Goal: Information Seeking & Learning: Learn about a topic

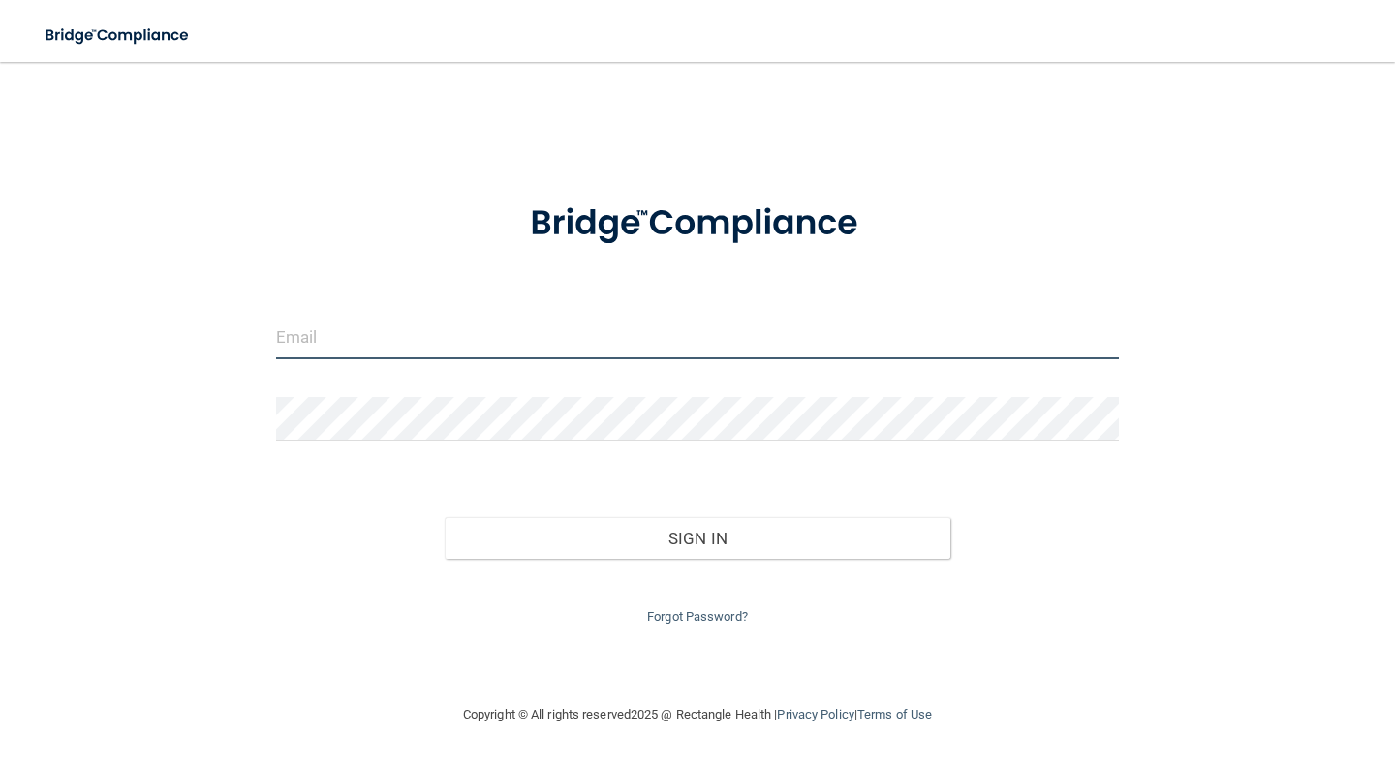
click at [375, 338] on input "email" at bounding box center [697, 338] width 843 height 44
type input "[EMAIL_ADDRESS][DOMAIN_NAME]"
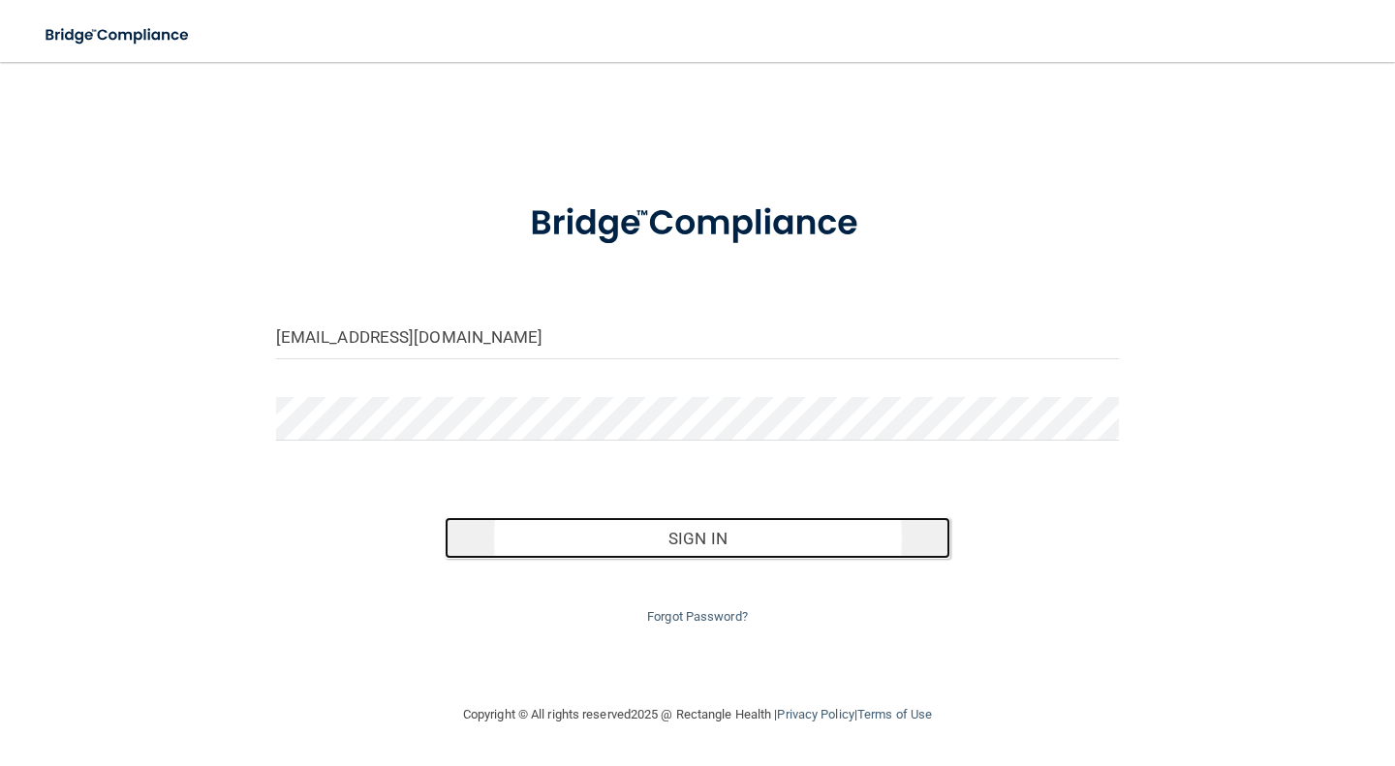
drag, startPoint x: 707, startPoint y: 538, endPoint x: 708, endPoint y: 553, distance: 14.6
click at [708, 553] on button "Sign In" at bounding box center [698, 538] width 506 height 43
click at [685, 529] on button "Sign In" at bounding box center [698, 538] width 506 height 43
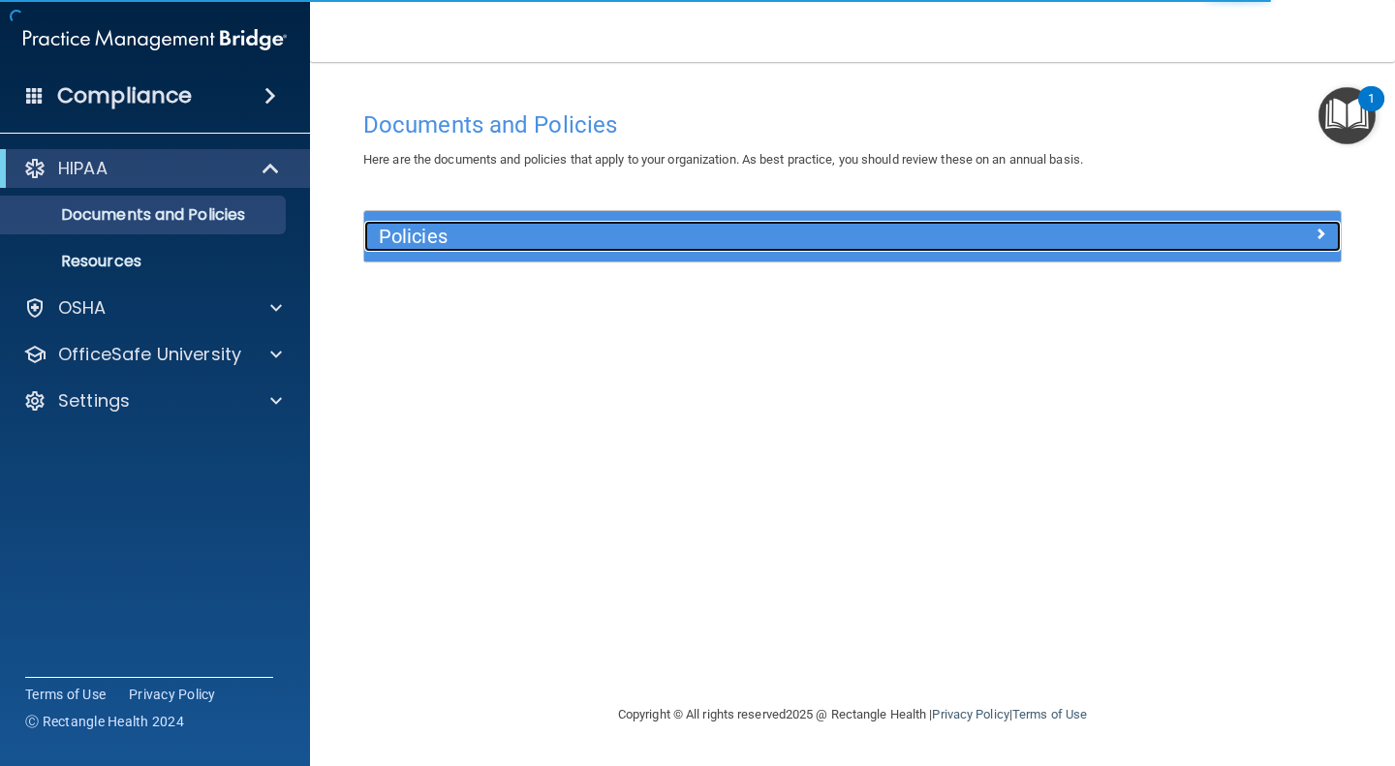
click at [1320, 226] on span at bounding box center [1320, 233] width 12 height 23
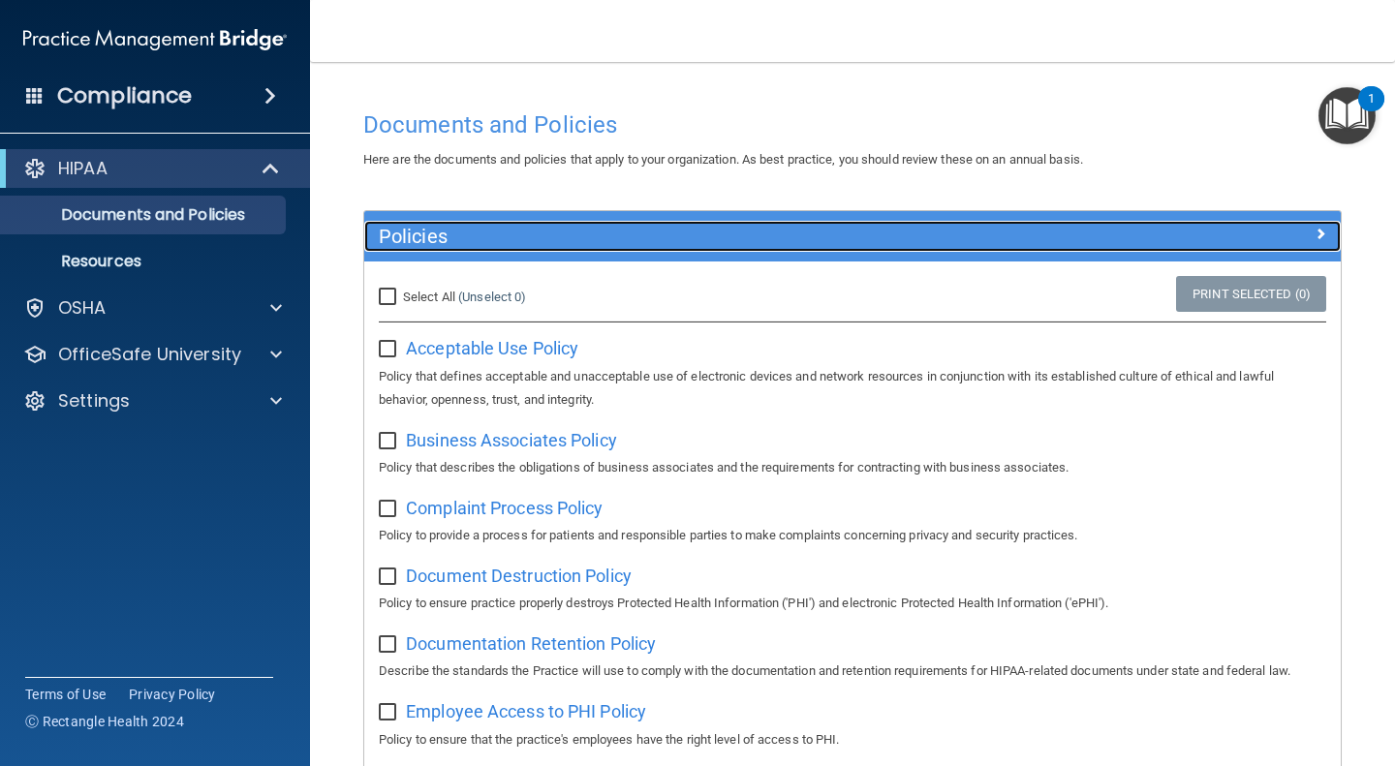
click at [474, 230] on h5 "Policies" at bounding box center [730, 236] width 703 height 21
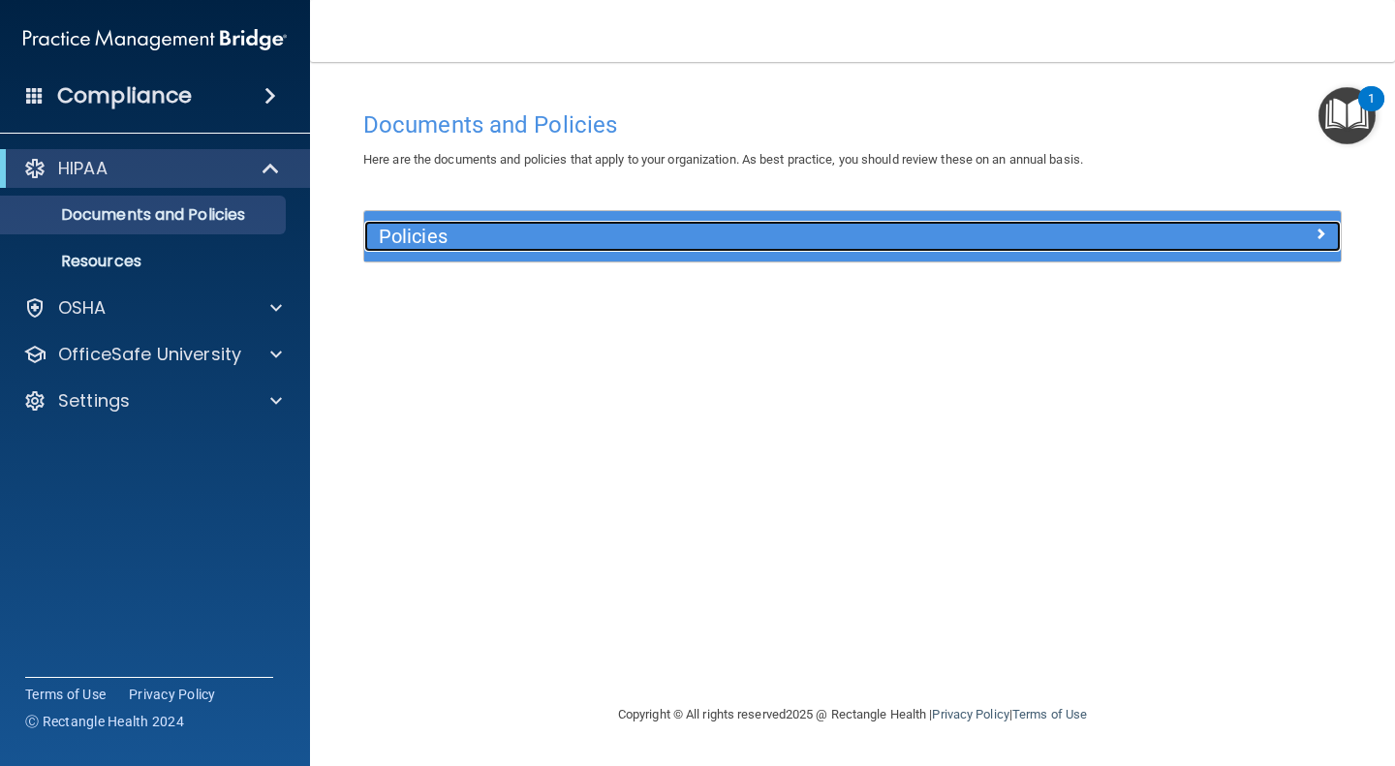
click at [474, 230] on h5 "Policies" at bounding box center [730, 236] width 703 height 21
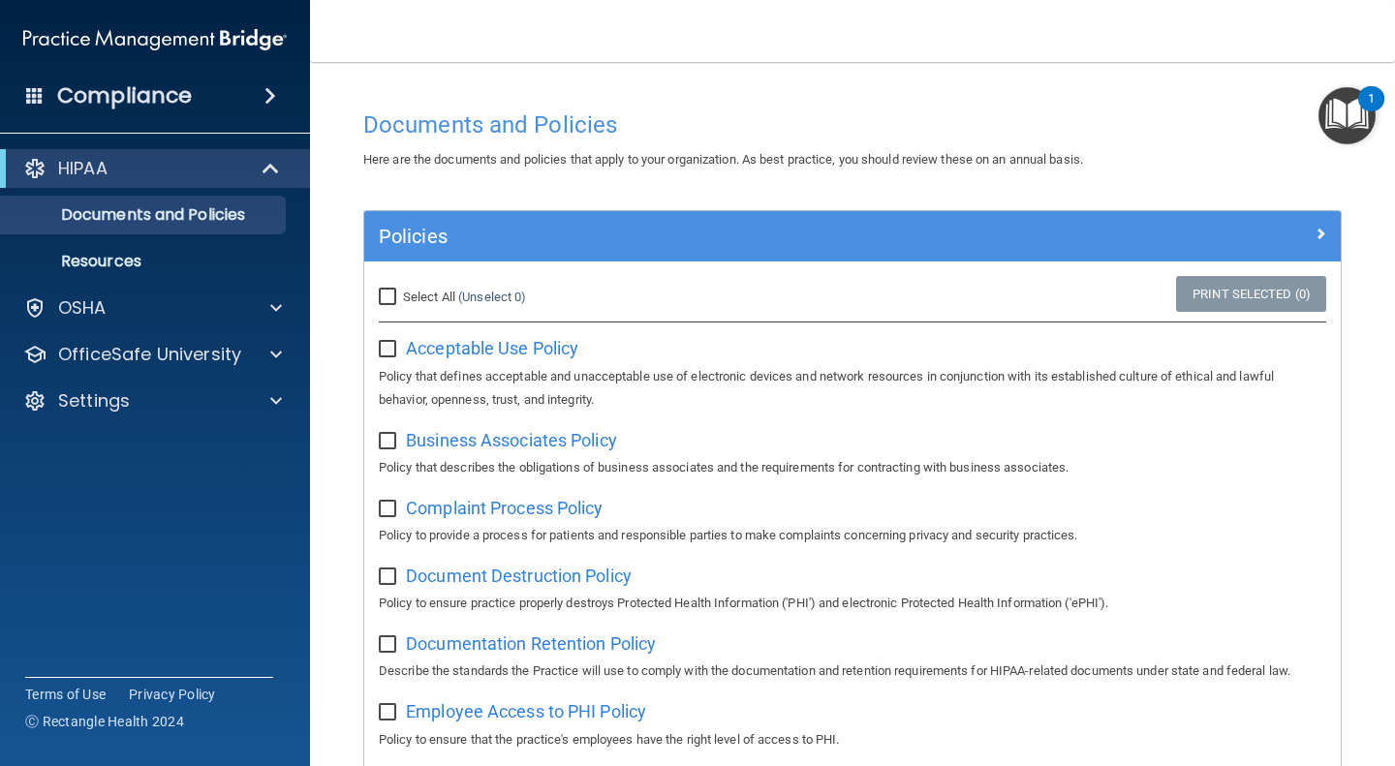
click at [1371, 99] on div "1" at bounding box center [1370, 111] width 7 height 25
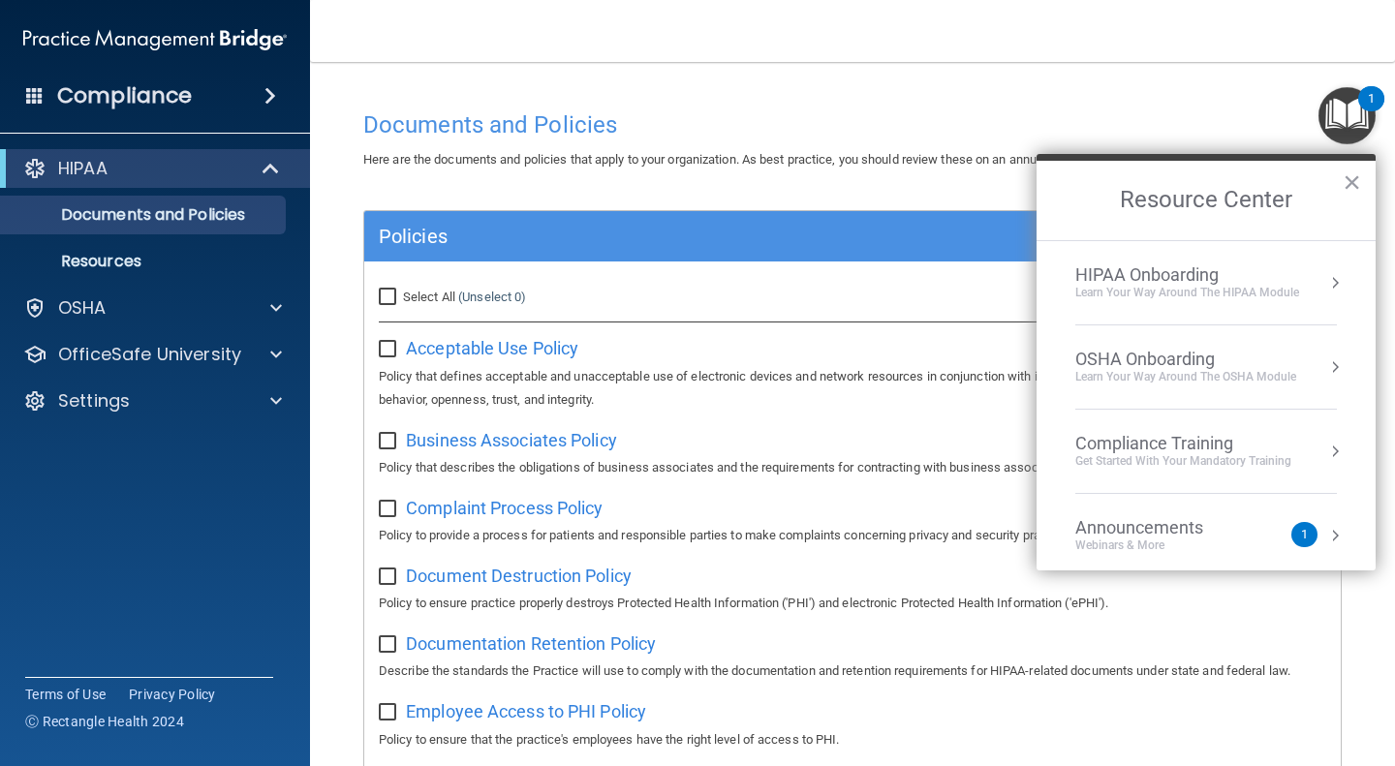
click at [1249, 448] on div "Compliance Training" at bounding box center [1183, 443] width 216 height 21
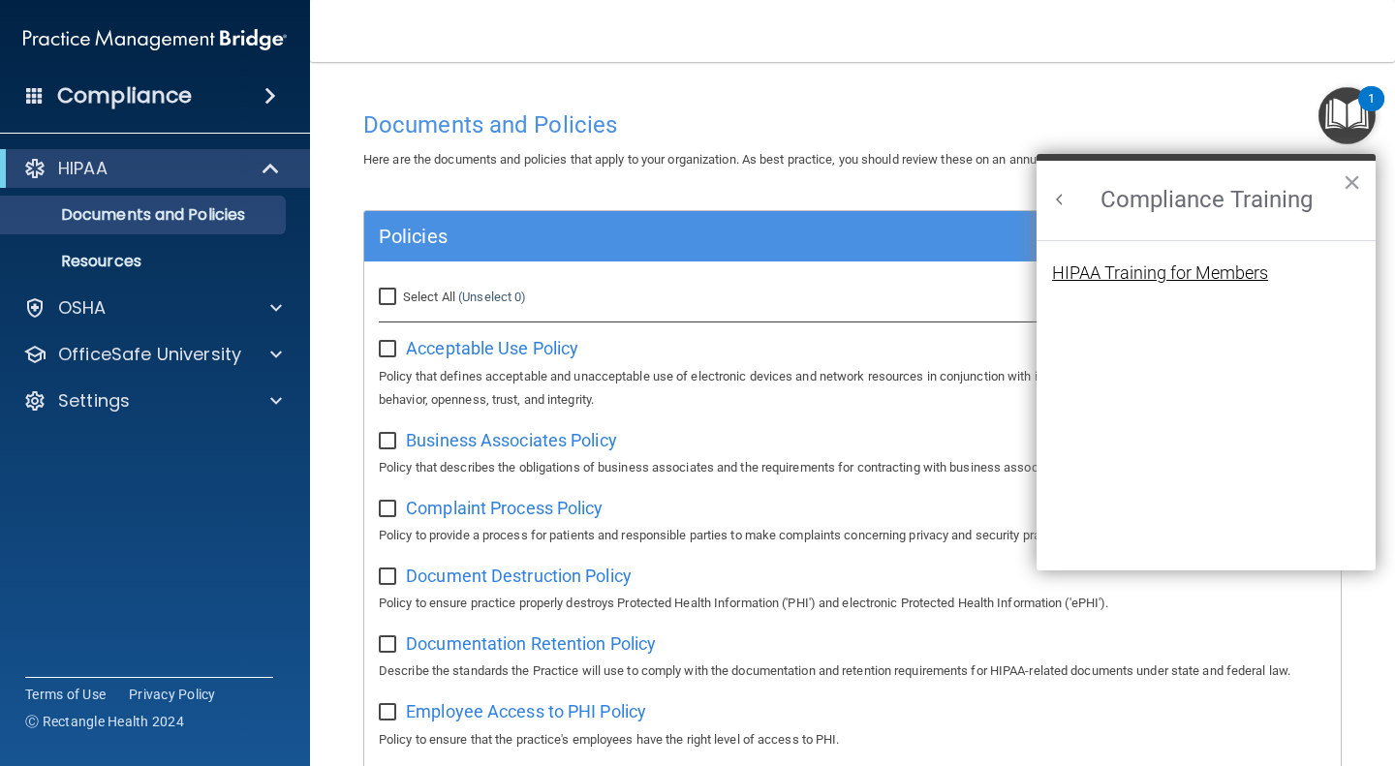
click at [1231, 271] on div "HIPAA Training for Members" at bounding box center [1160, 272] width 216 height 17
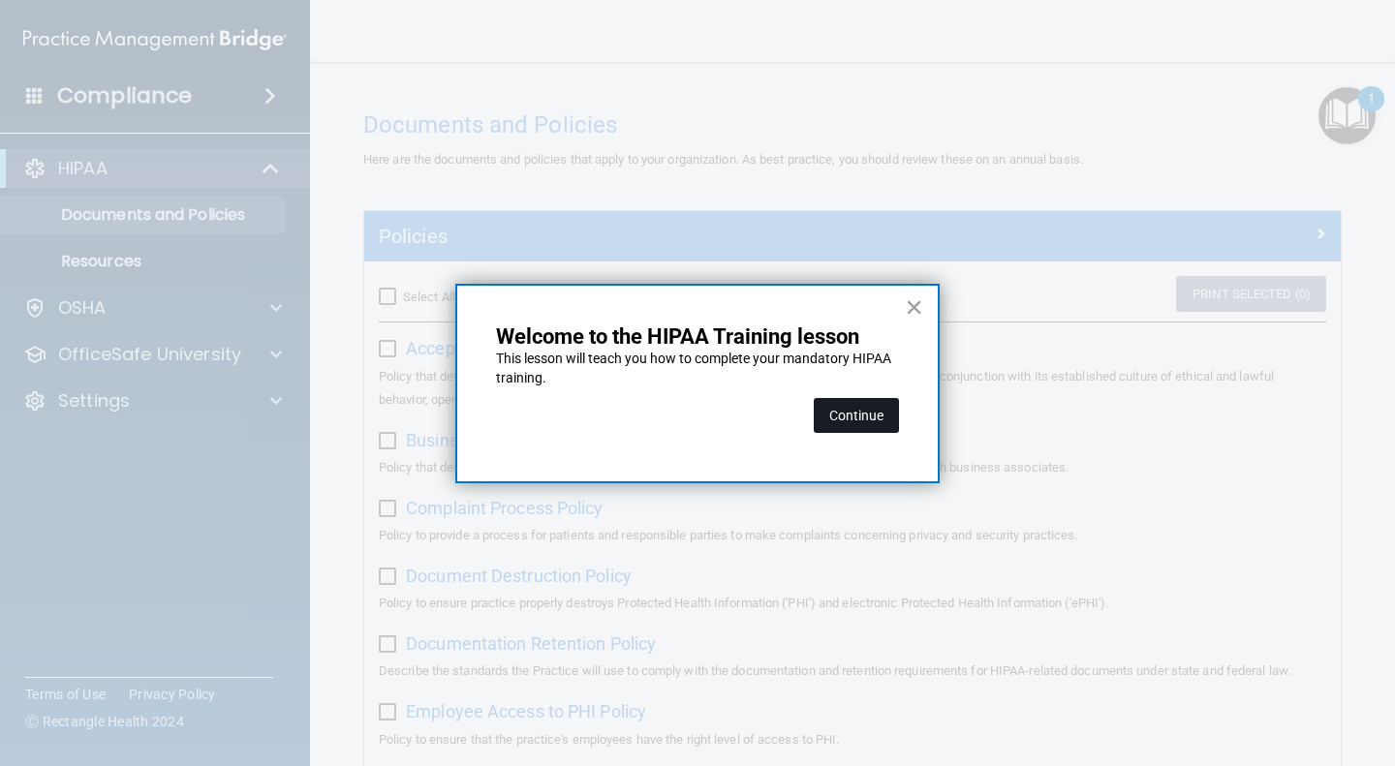
click at [868, 414] on button "Continue" at bounding box center [855, 415] width 85 height 35
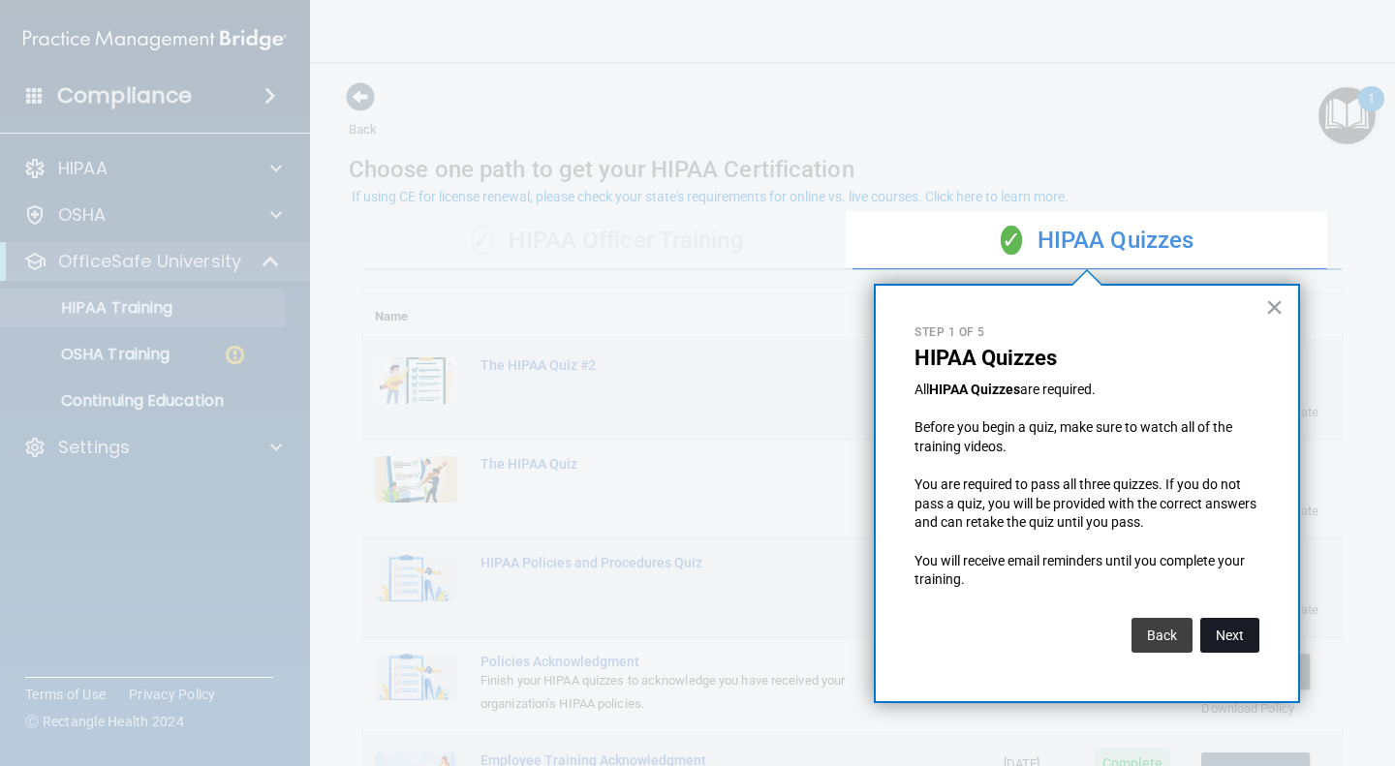
click at [1222, 635] on button "Next" at bounding box center [1229, 635] width 59 height 35
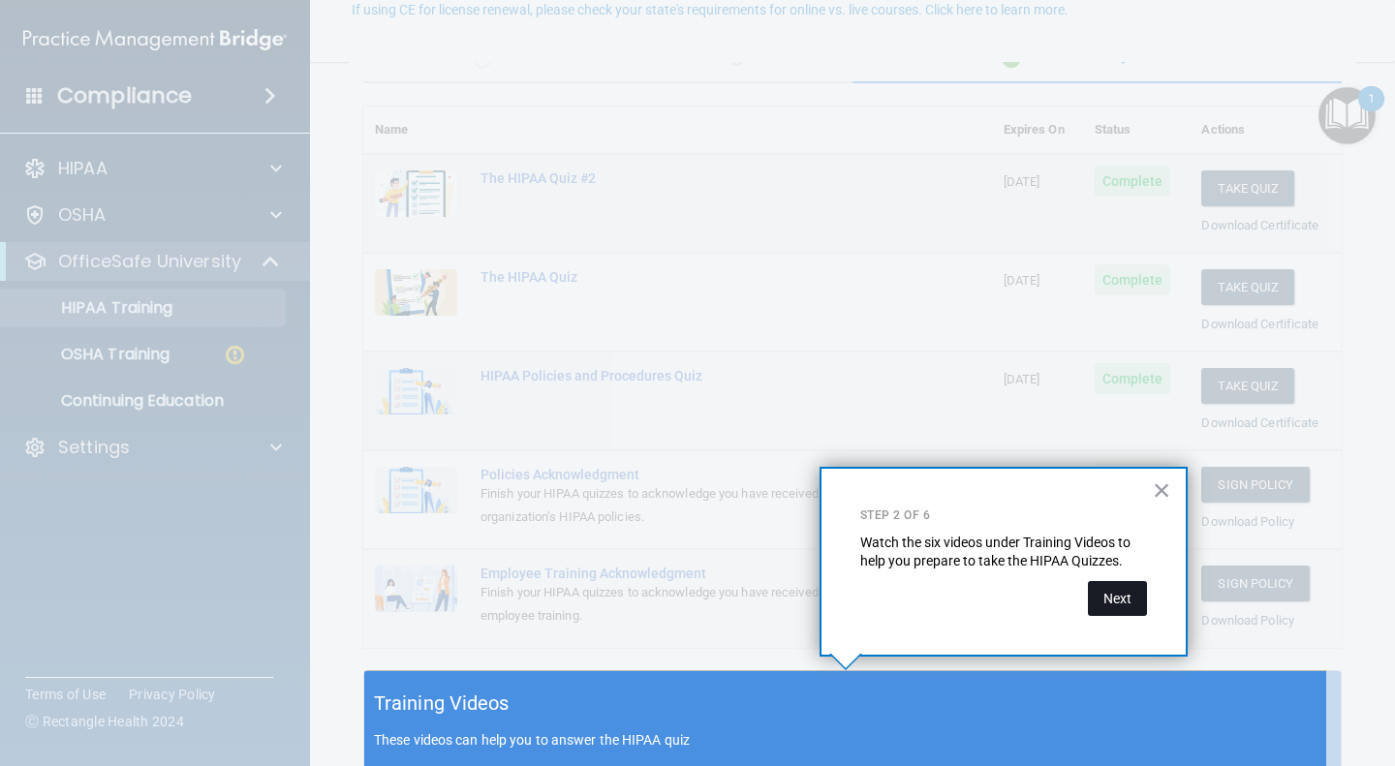
click at [1120, 597] on button "Next" at bounding box center [1117, 598] width 59 height 35
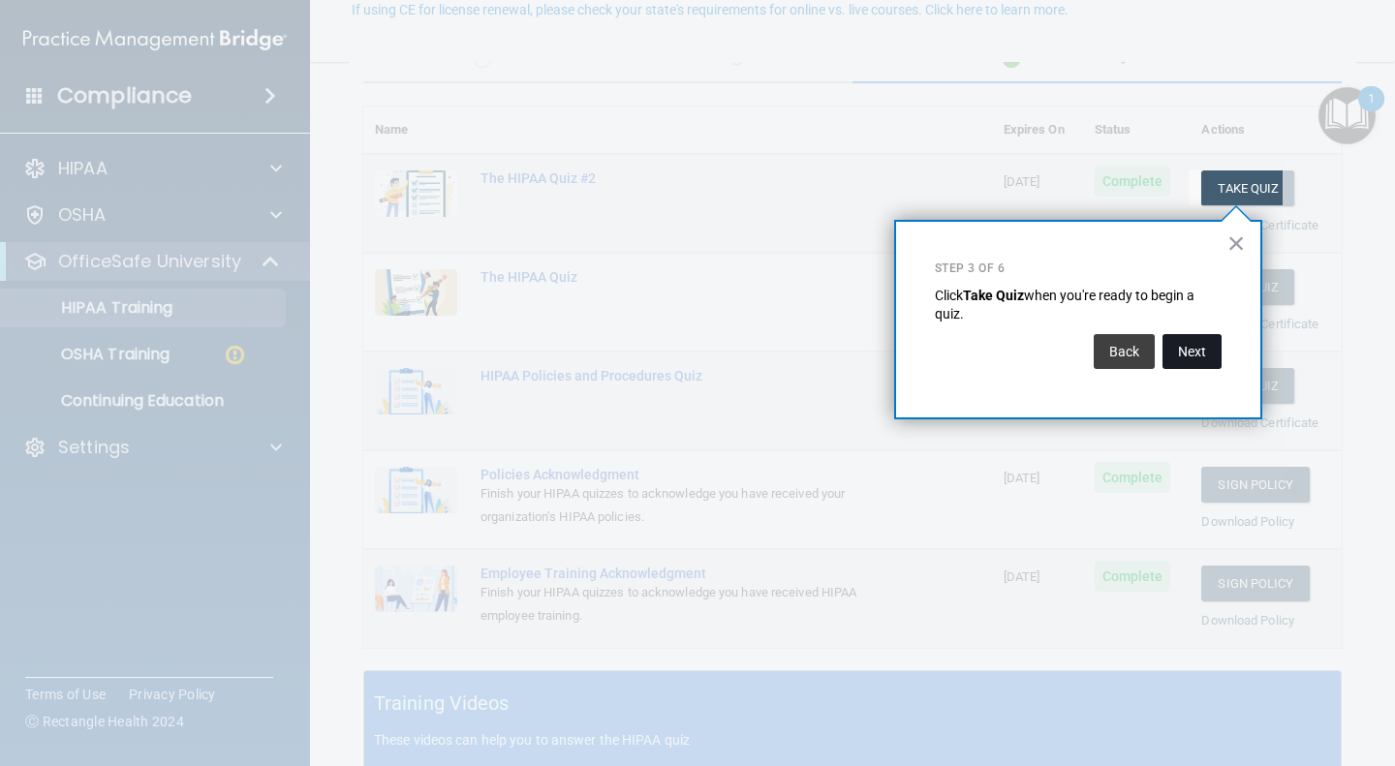
click at [1186, 359] on button "Next" at bounding box center [1191, 351] width 59 height 35
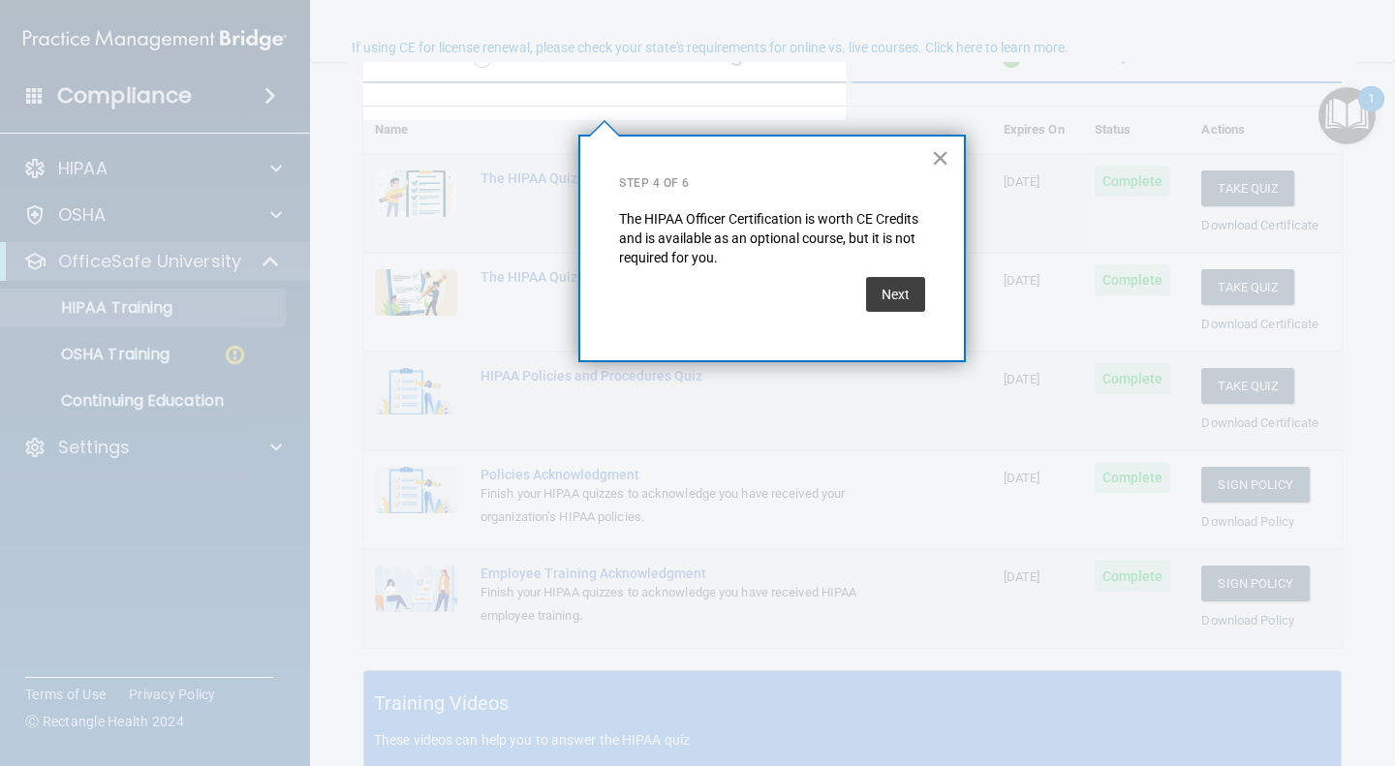
scroll to position [149, 0]
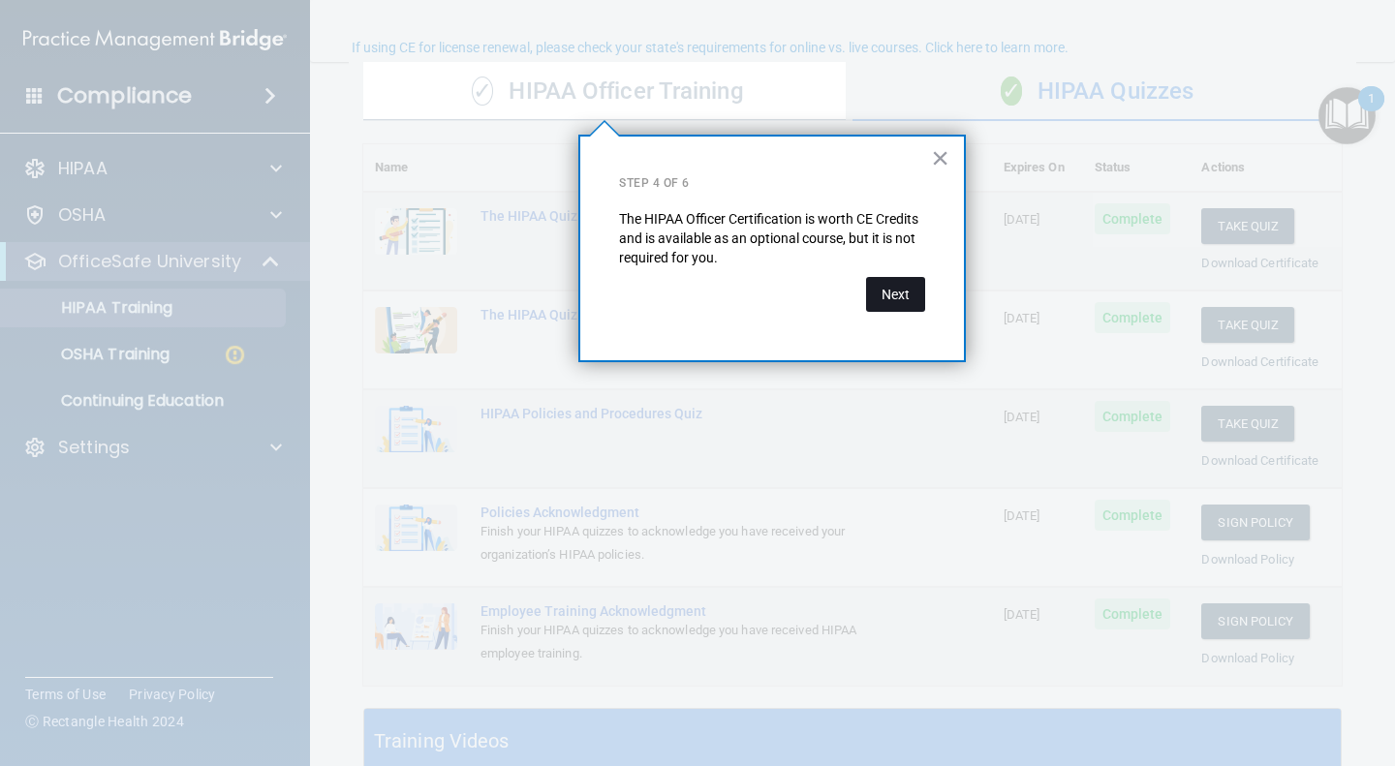
click at [905, 294] on button "Next" at bounding box center [895, 294] width 59 height 35
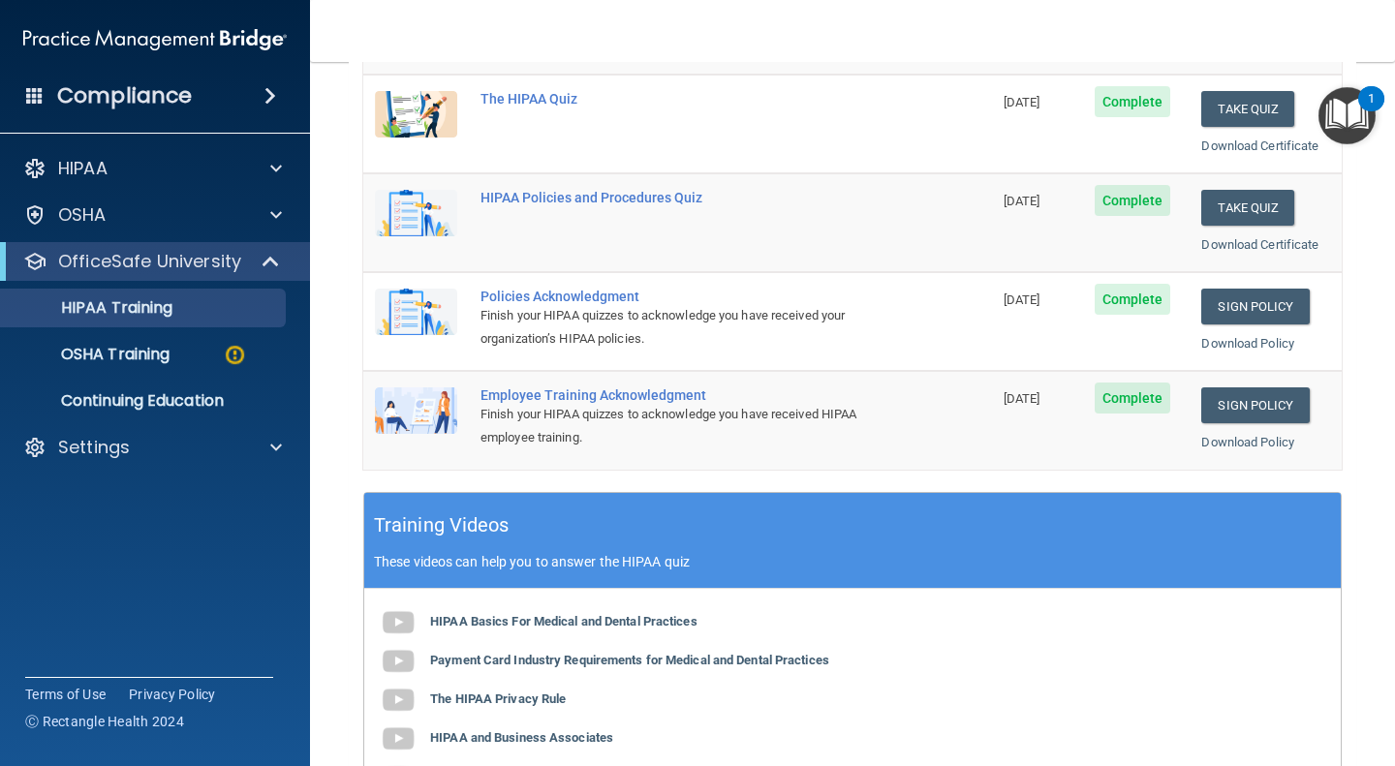
scroll to position [433, 0]
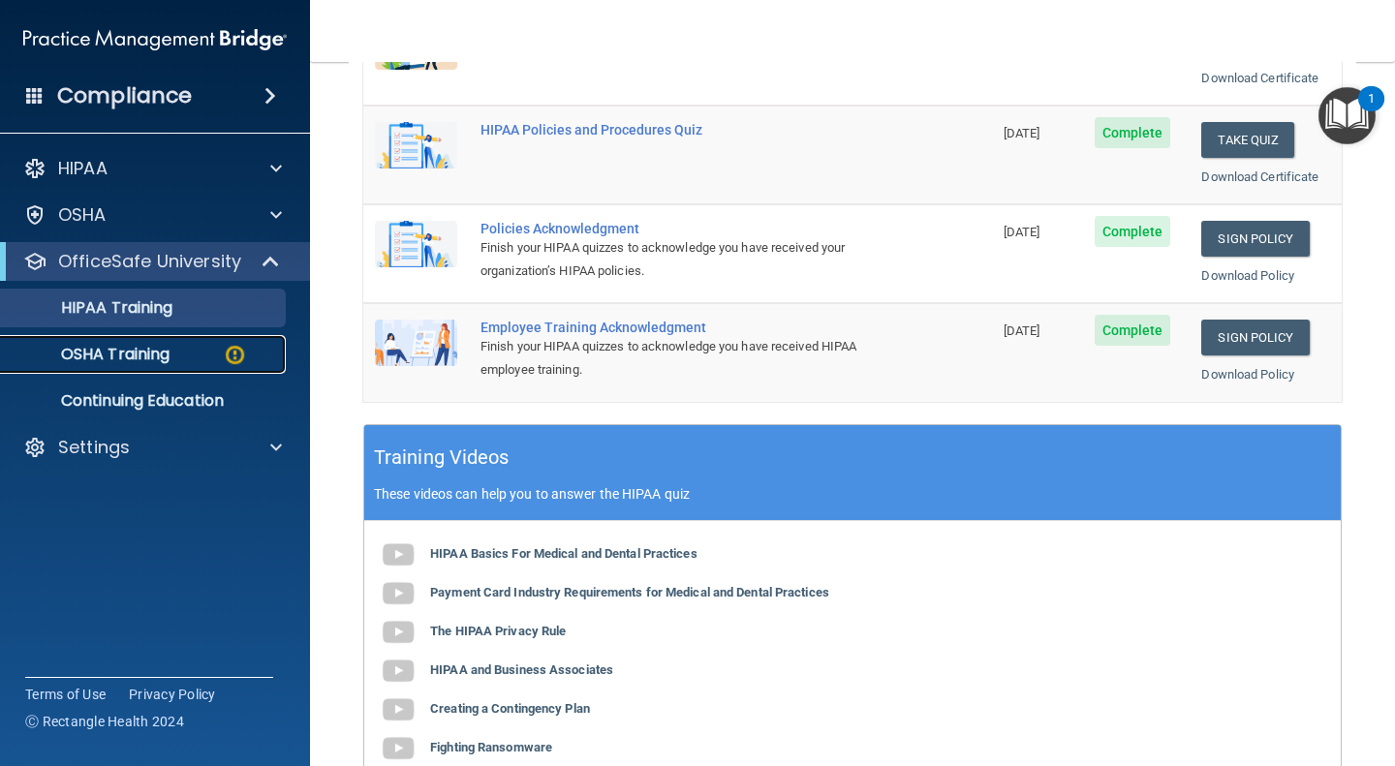
click at [164, 349] on p "OSHA Training" at bounding box center [91, 354] width 157 height 19
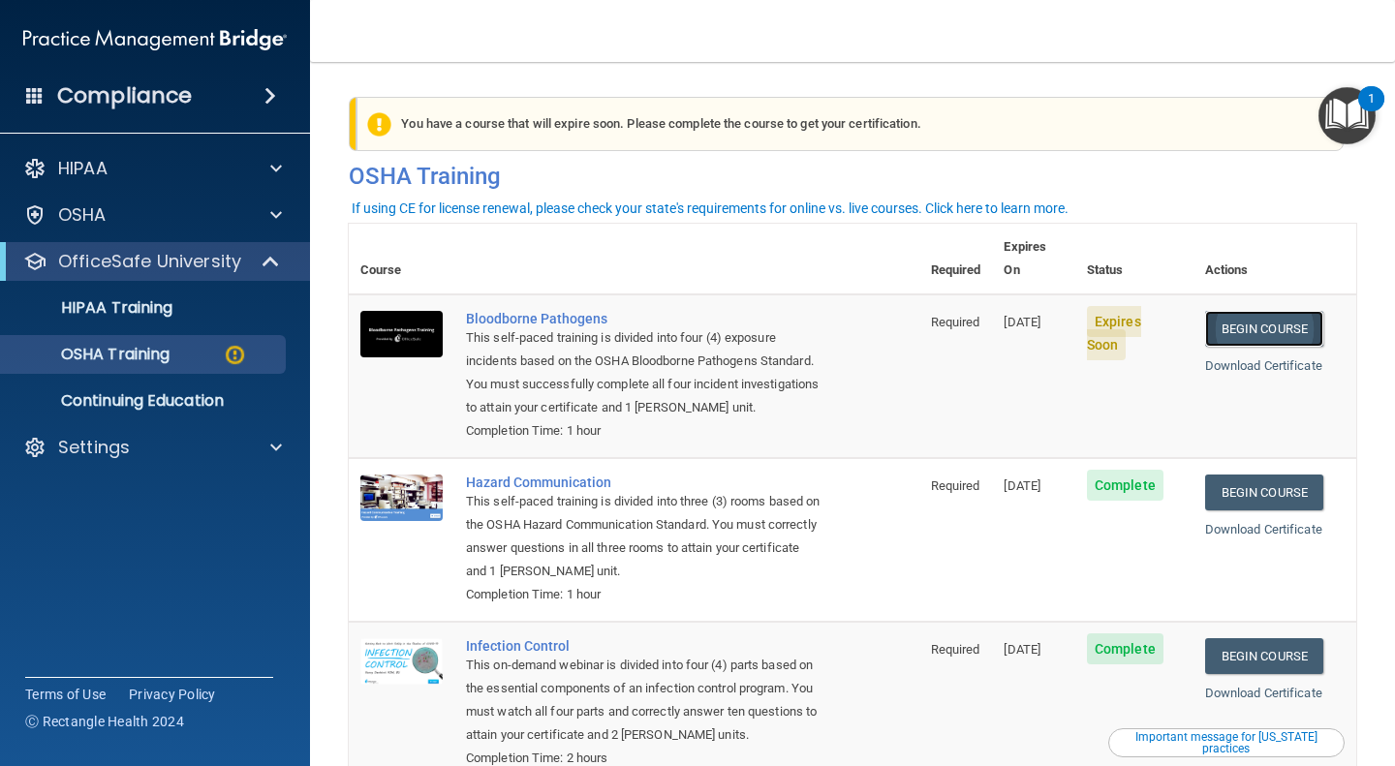
click at [1248, 311] on link "Begin Course" at bounding box center [1264, 329] width 118 height 36
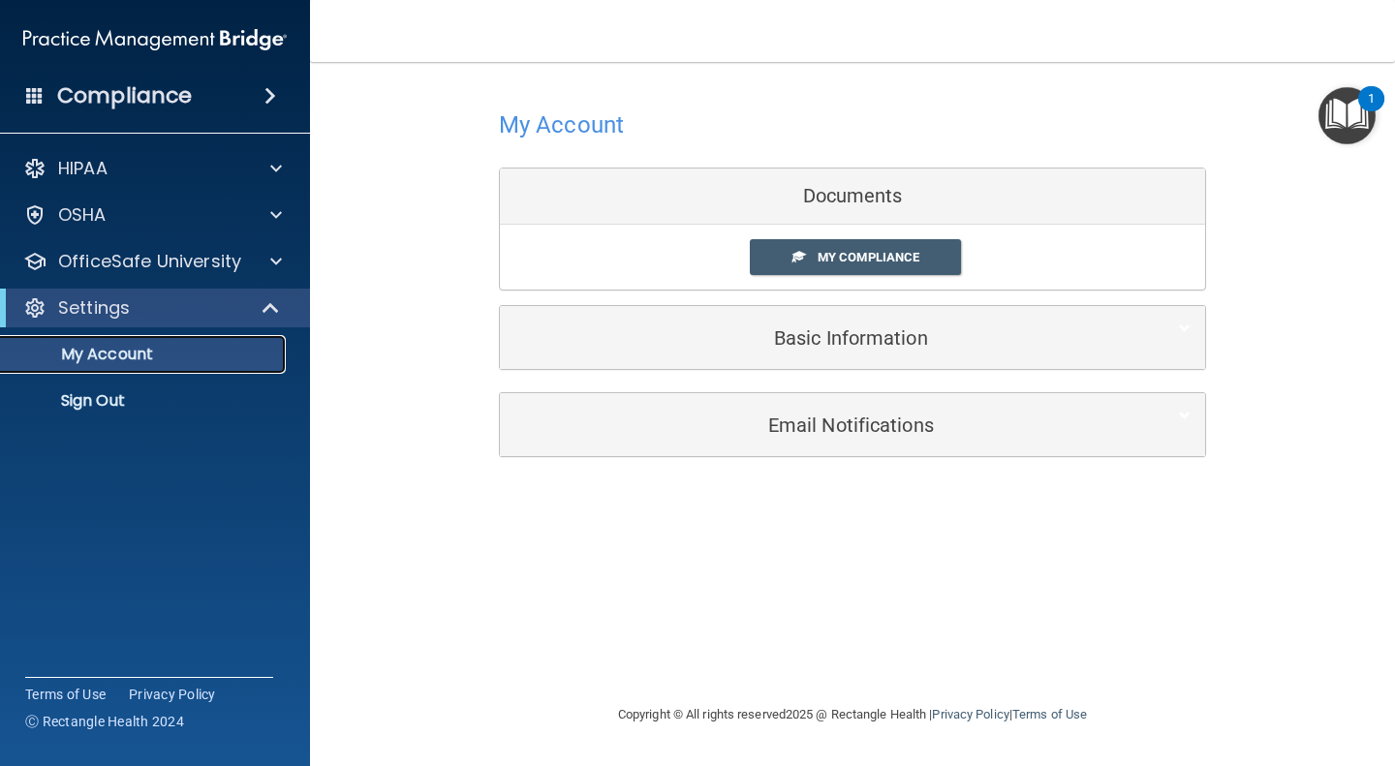
click at [259, 350] on p "My Account" at bounding box center [145, 354] width 264 height 19
click at [268, 93] on span at bounding box center [270, 95] width 12 height 23
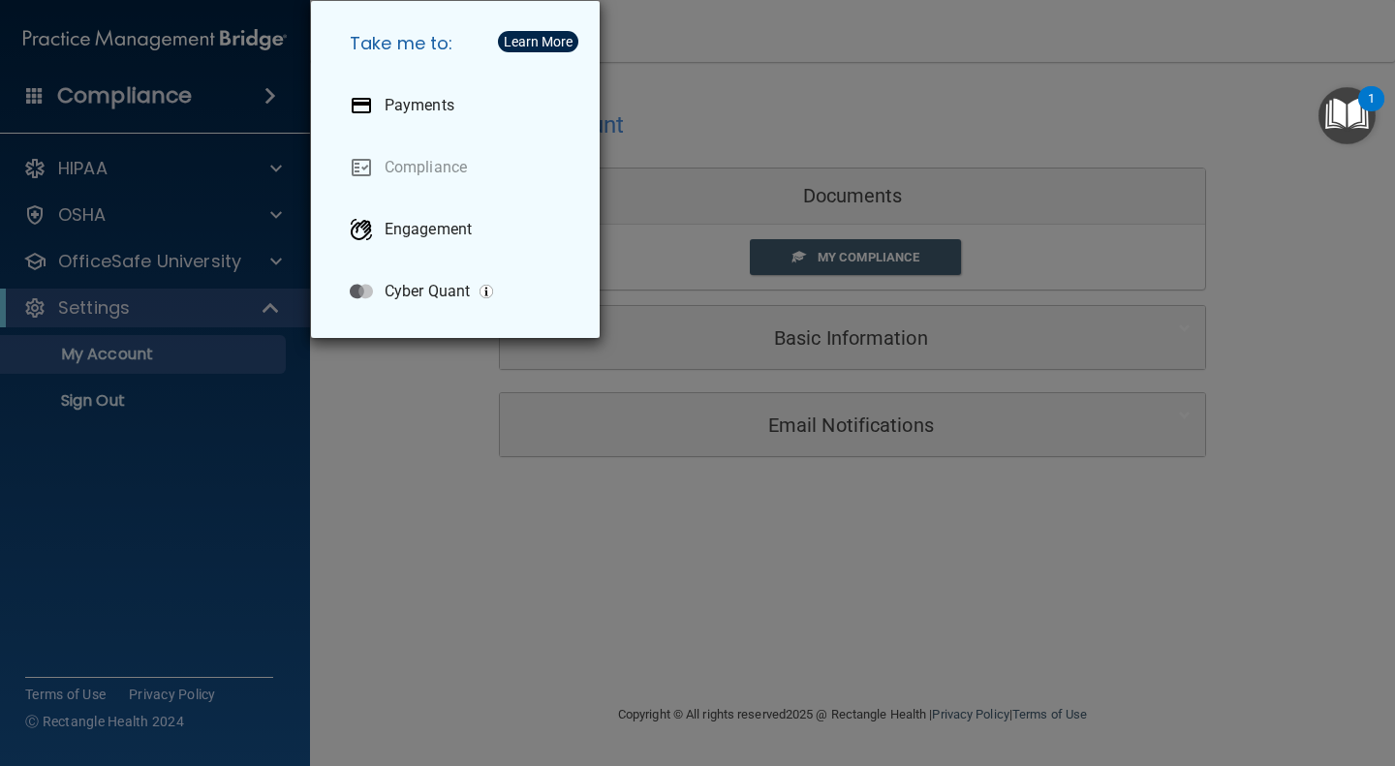
click at [399, 407] on div "Take me to: Payments Compliance Engagement Cyber Quant" at bounding box center [697, 383] width 1395 height 766
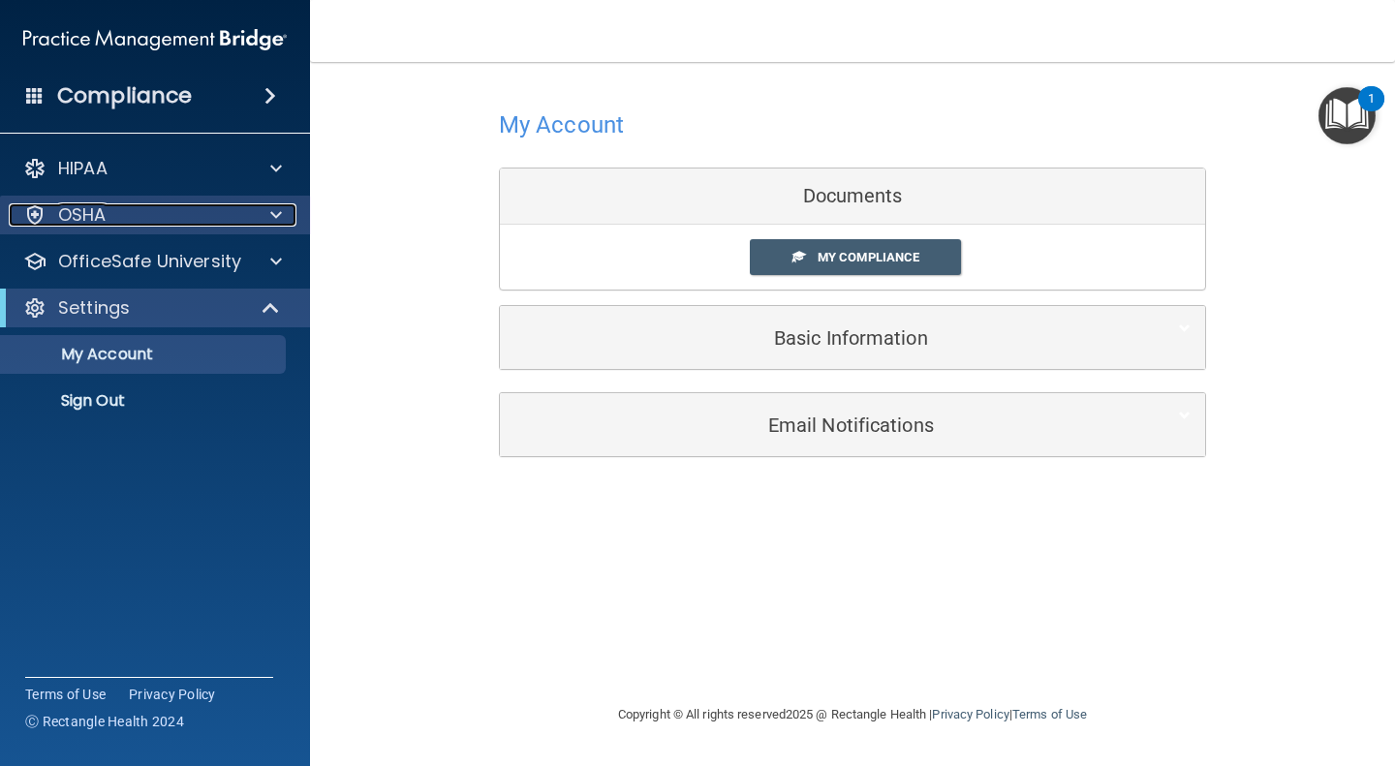
click at [278, 217] on span at bounding box center [276, 214] width 12 height 23
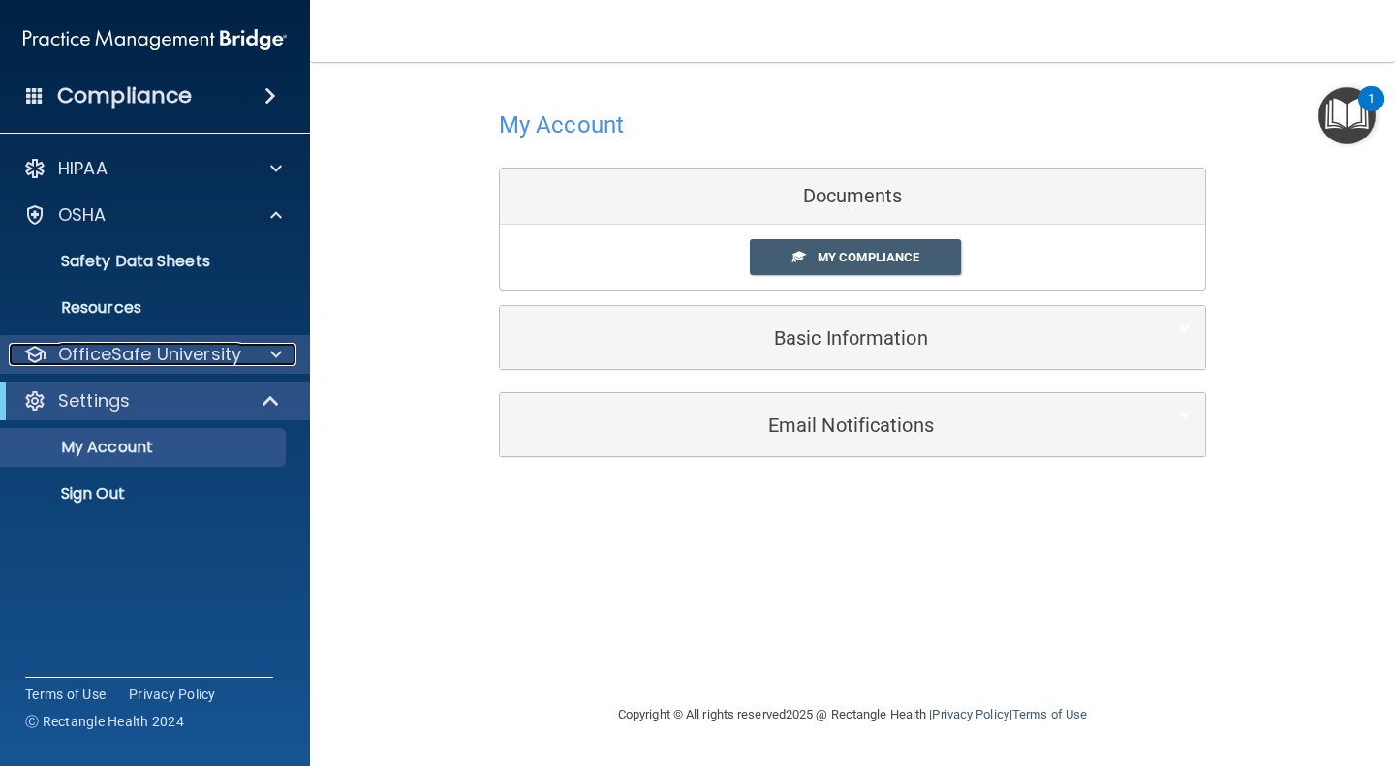
click at [270, 348] on span at bounding box center [276, 354] width 12 height 23
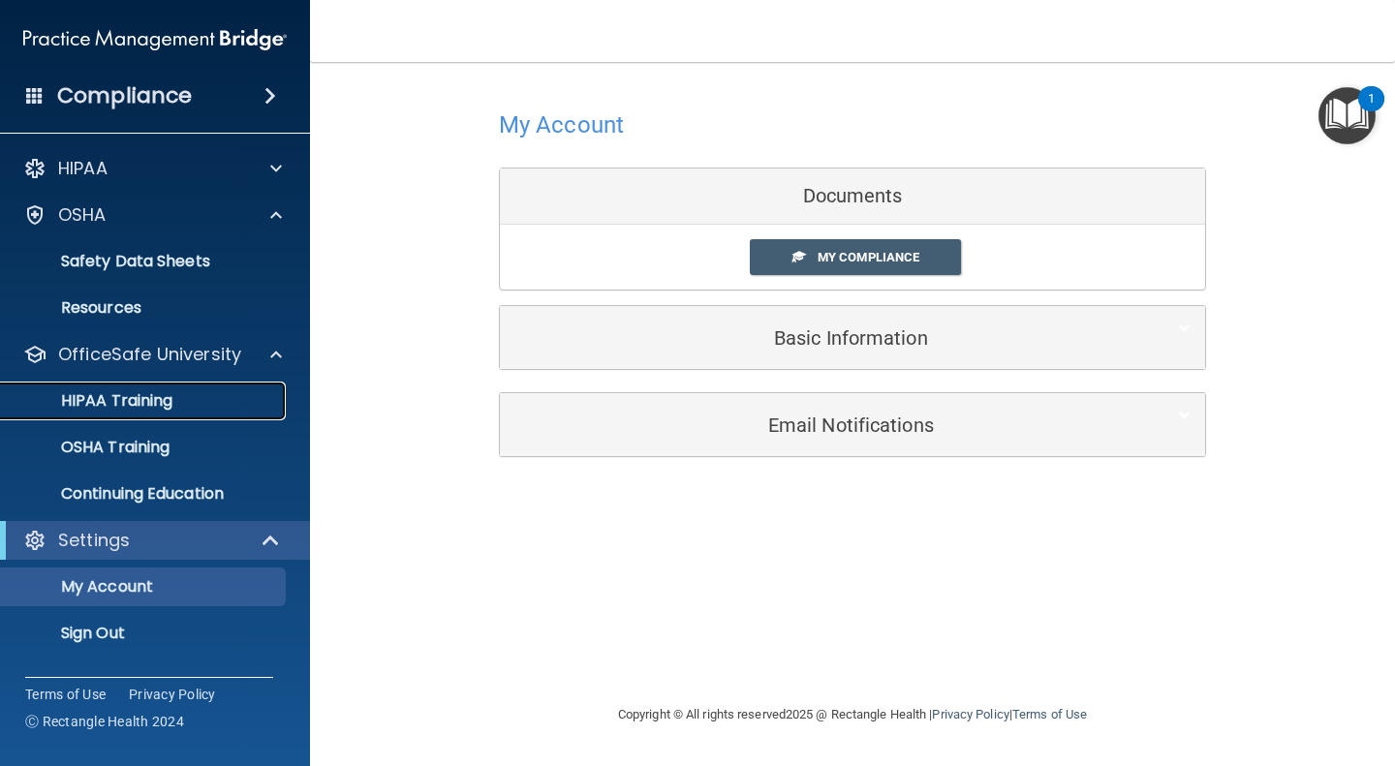
click at [160, 400] on p "HIPAA Training" at bounding box center [93, 400] width 160 height 19
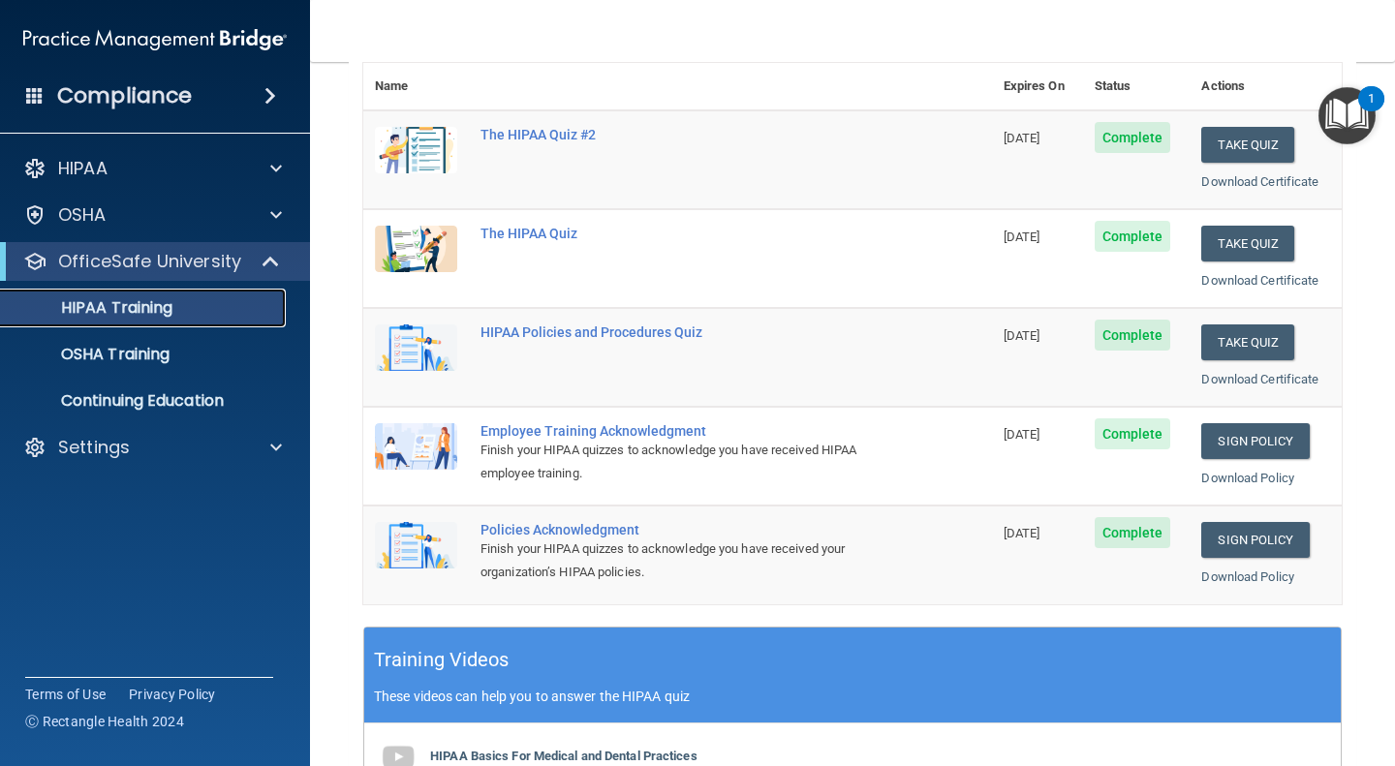
scroll to position [216, 0]
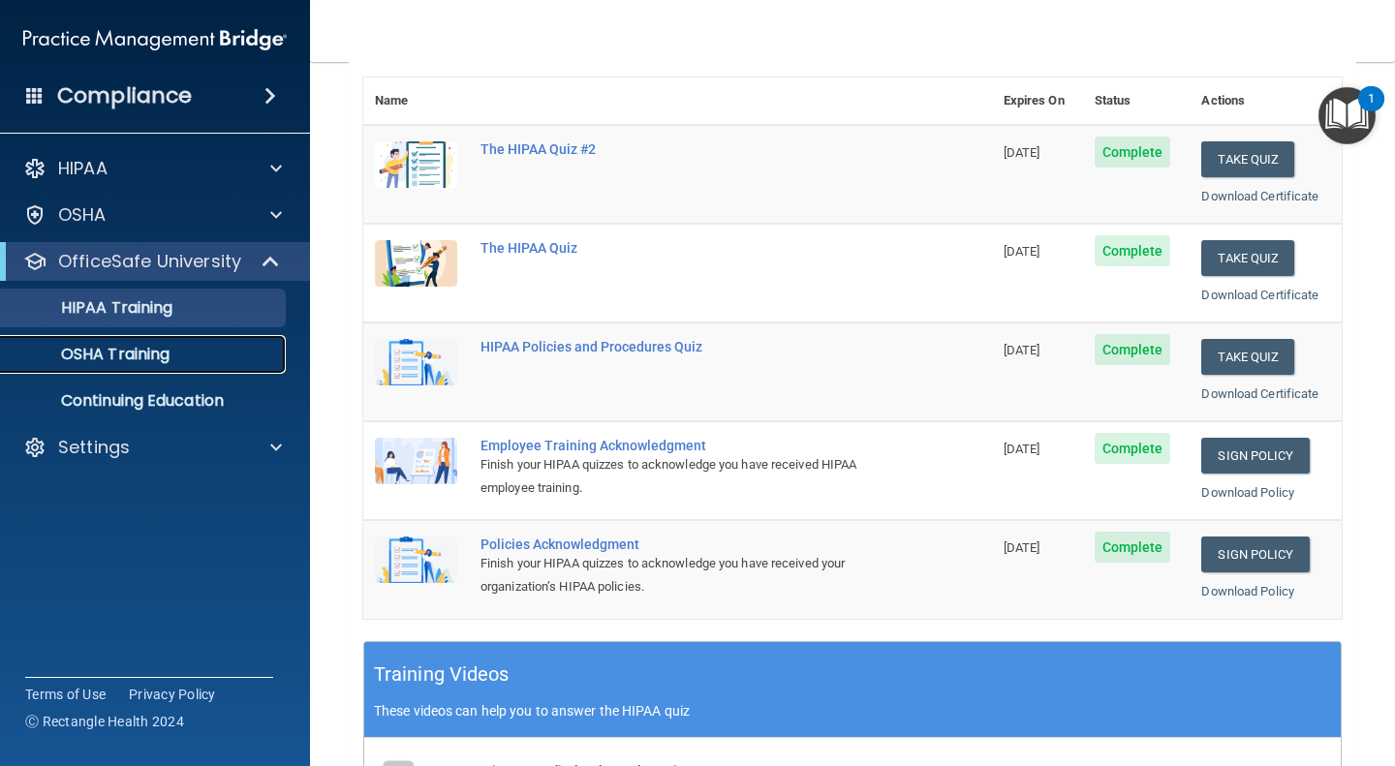
click at [172, 354] on div "OSHA Training" at bounding box center [145, 354] width 264 height 19
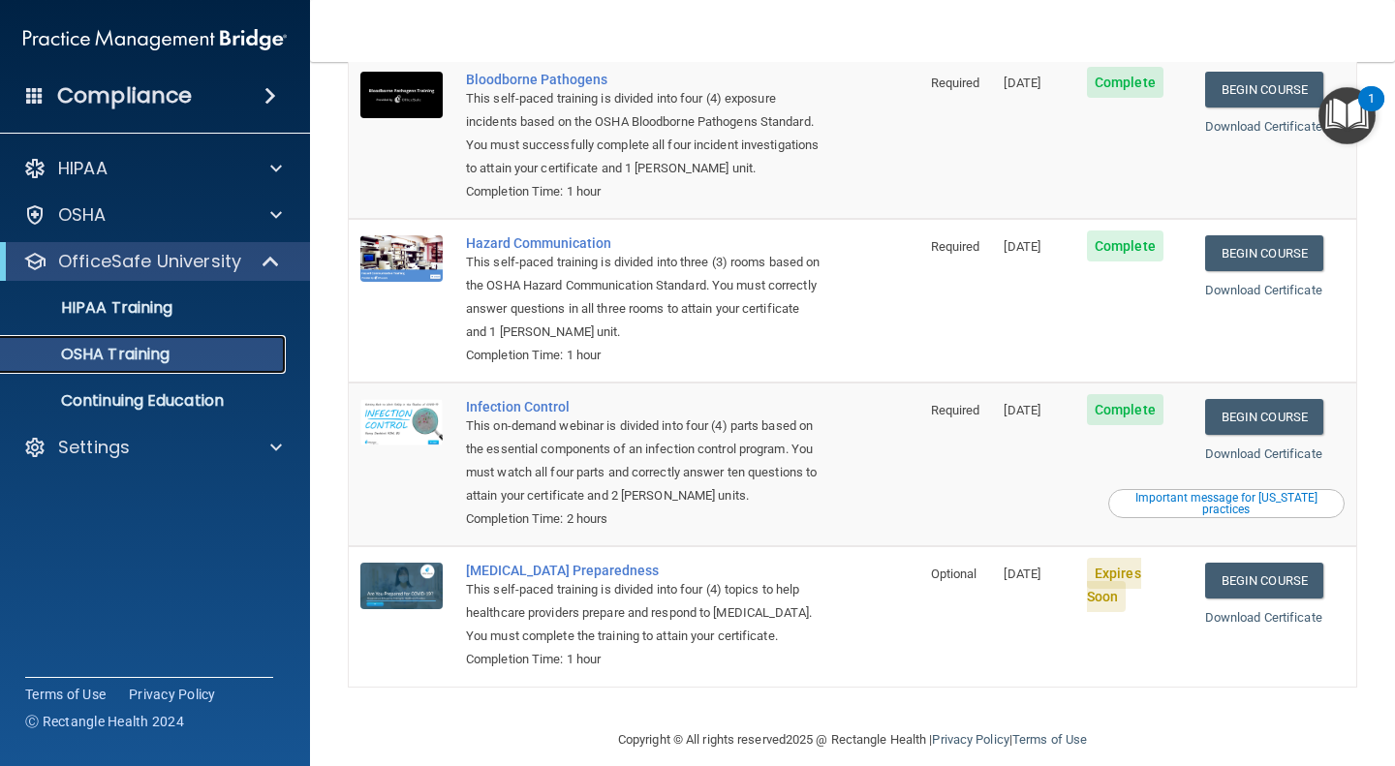
scroll to position [187, 0]
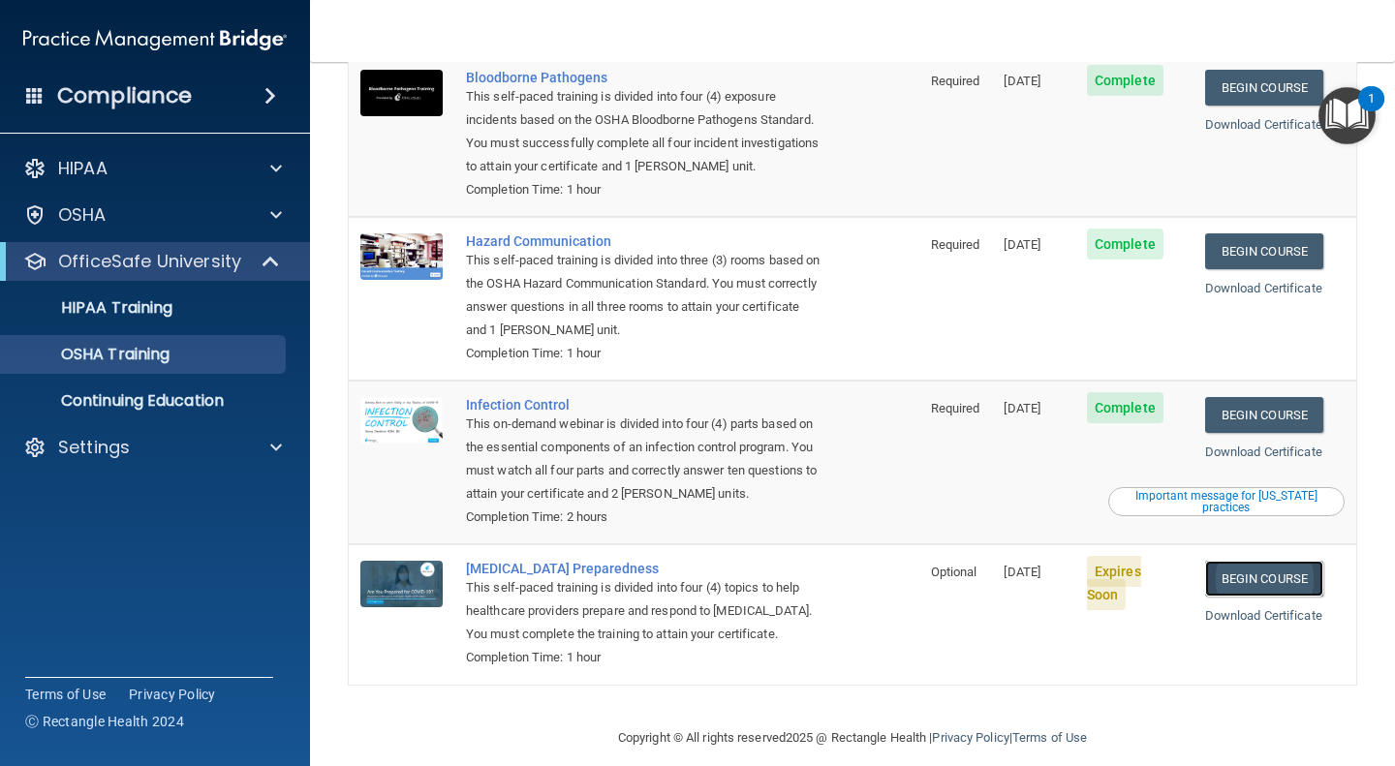
click at [1258, 561] on link "Begin Course" at bounding box center [1264, 579] width 118 height 36
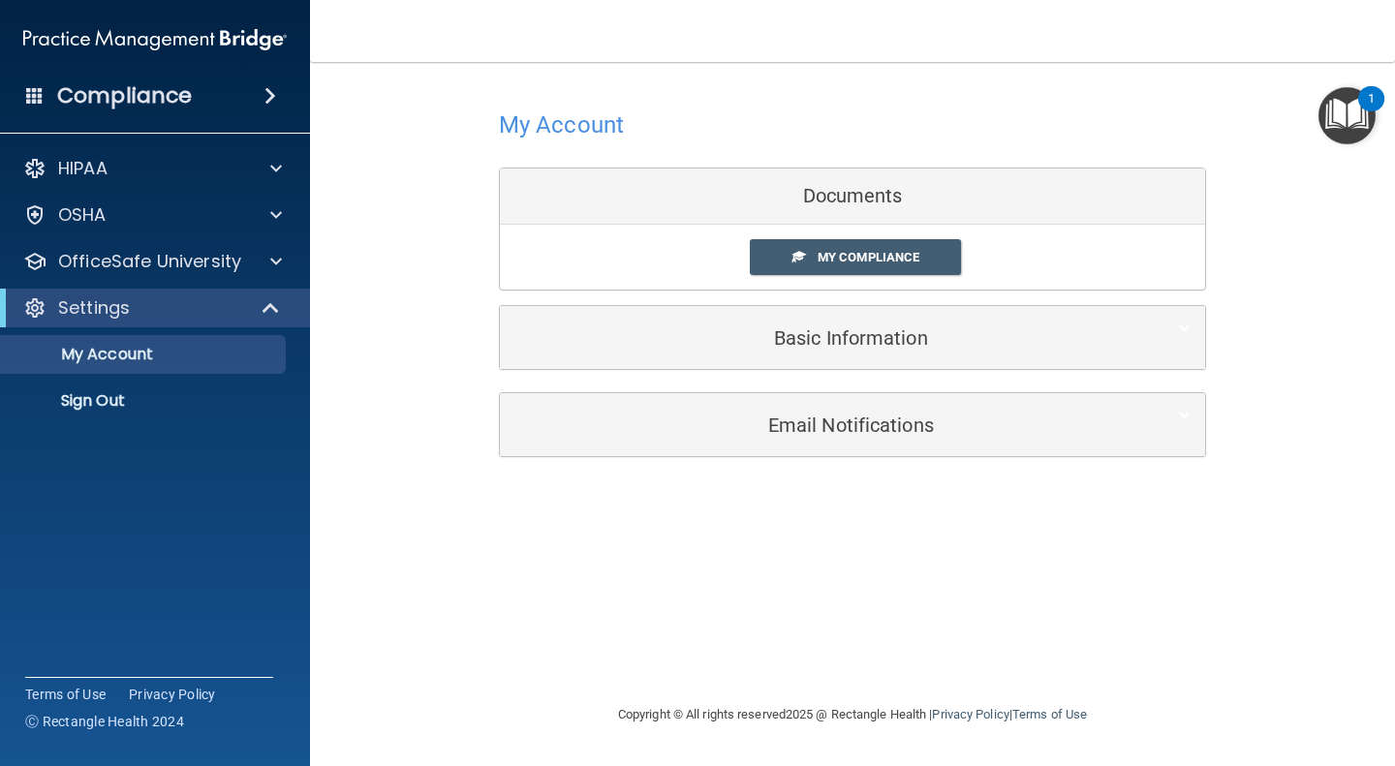
click at [803, 251] on span at bounding box center [798, 256] width 13 height 13
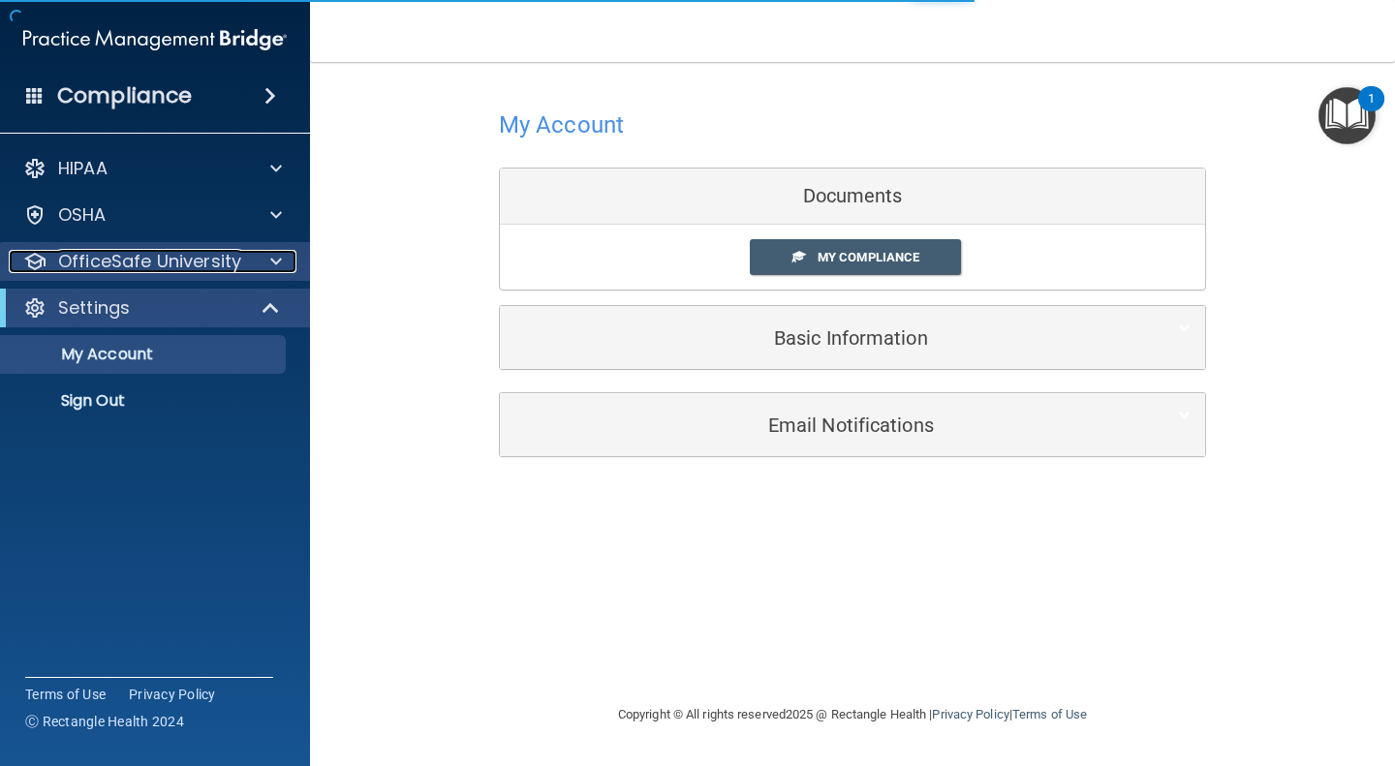
click at [274, 256] on span at bounding box center [276, 261] width 12 height 23
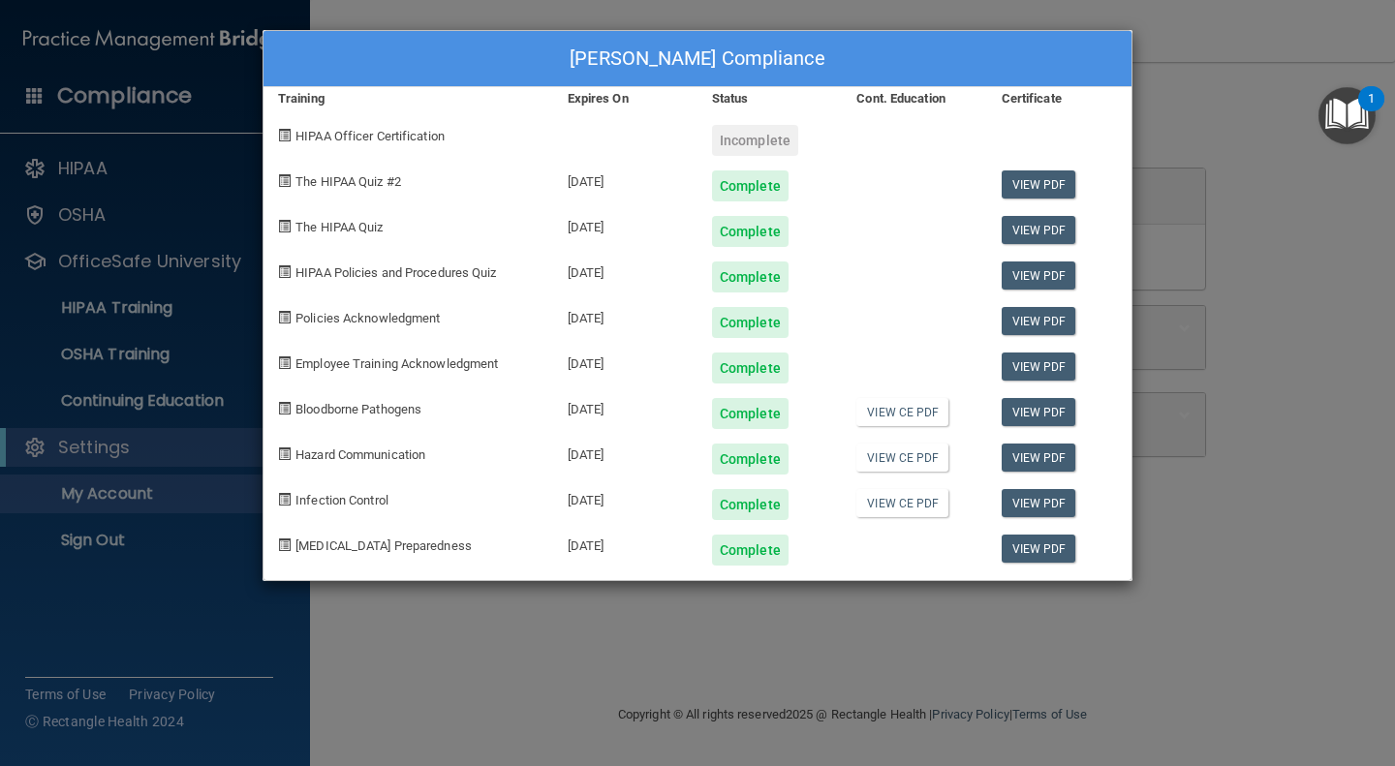
click at [161, 353] on div "Lolita Cohn's Compliance Training Expires On Status Cont. Education Certificate…" at bounding box center [697, 383] width 1395 height 766
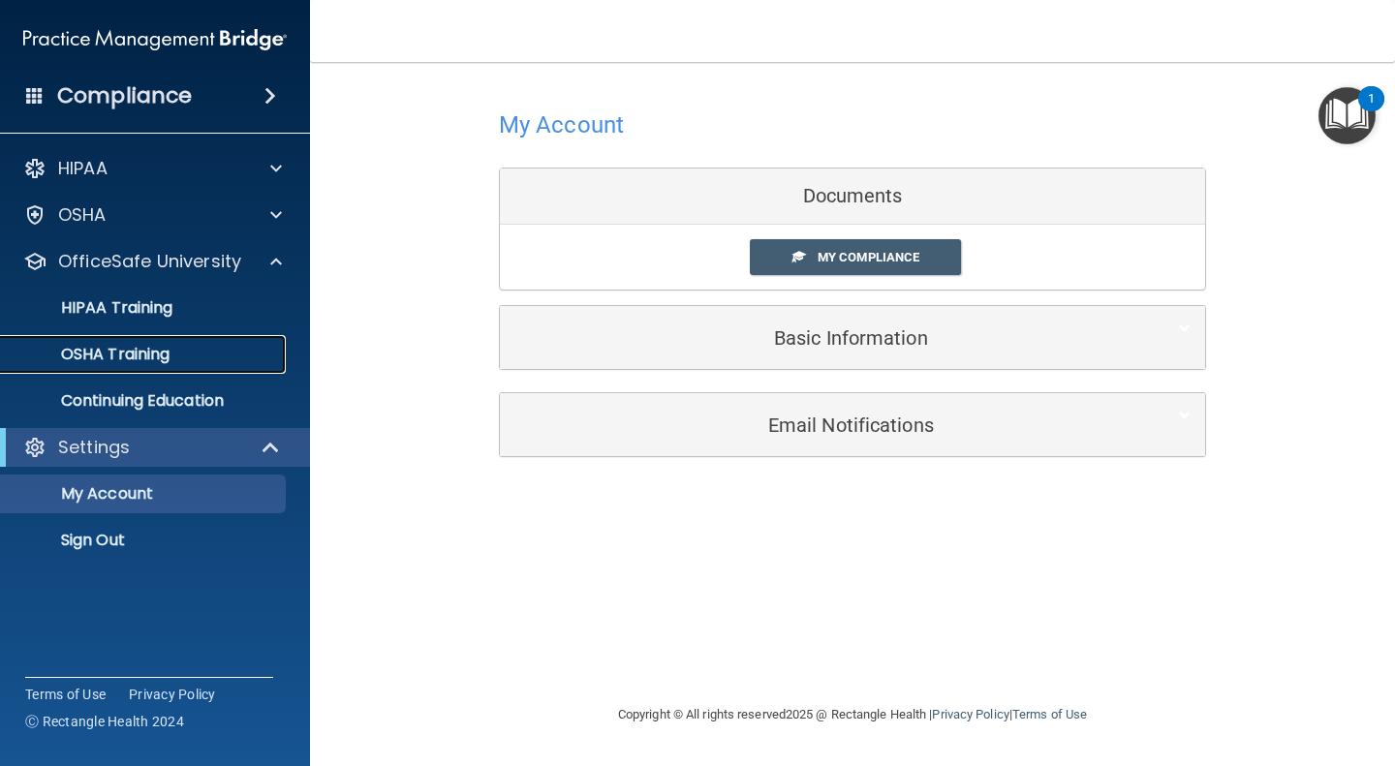
click at [161, 353] on p "OSHA Training" at bounding box center [91, 354] width 157 height 19
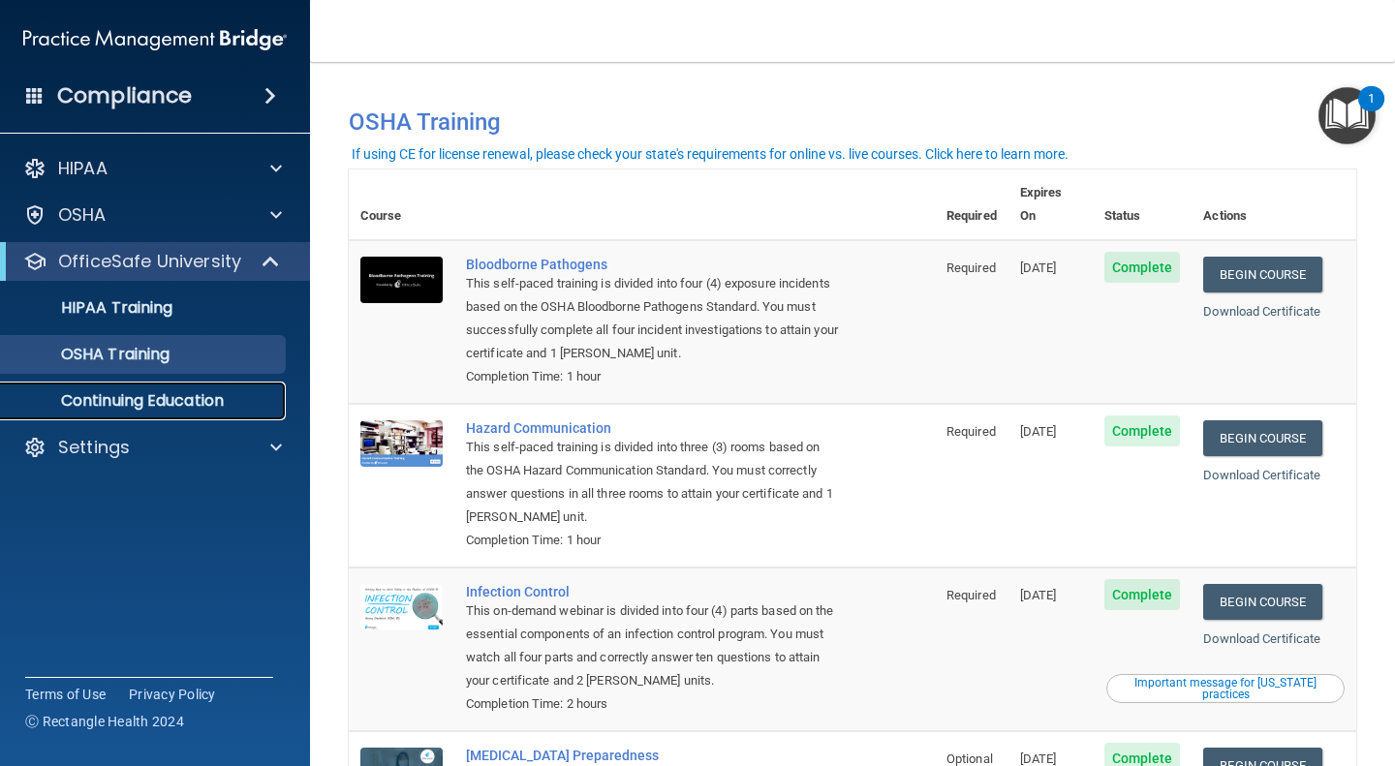
click at [241, 398] on p "Continuing Education" at bounding box center [145, 400] width 264 height 19
